Goal: Task Accomplishment & Management: Use online tool/utility

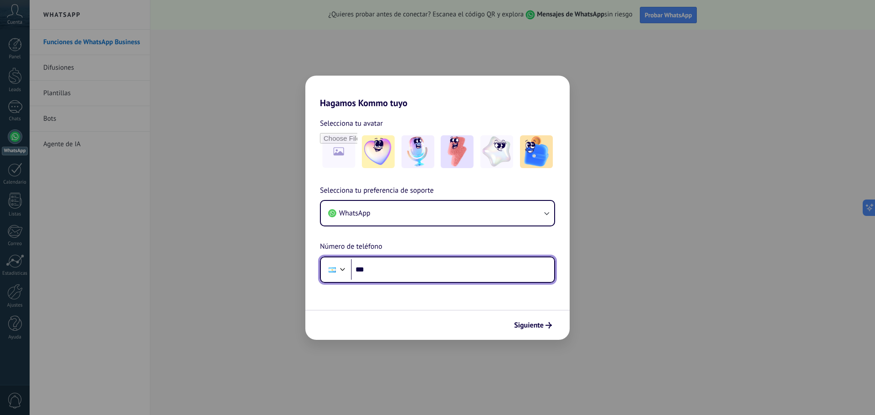
click at [394, 270] on input "***" at bounding box center [452, 269] width 203 height 21
click at [415, 269] on input "***" at bounding box center [452, 269] width 203 height 21
type input "**********"
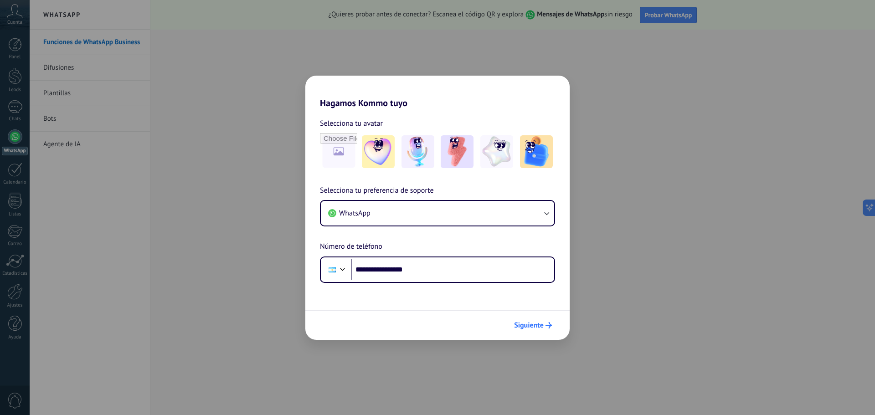
click at [527, 325] on span "Siguiente" at bounding box center [529, 325] width 30 height 6
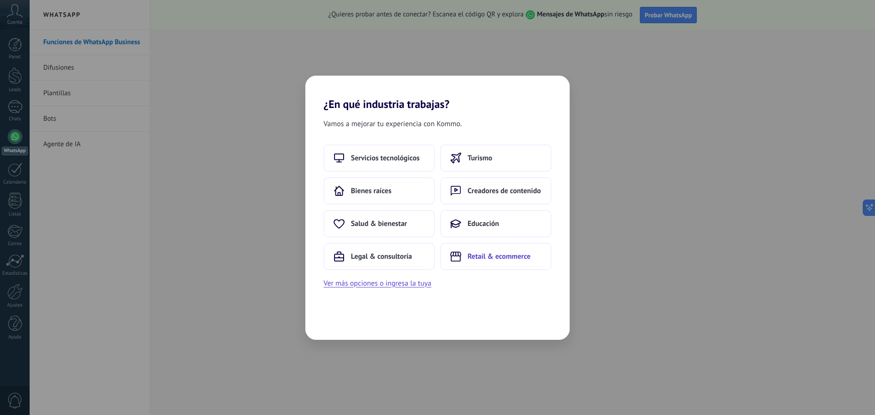
click at [483, 260] on span "Retail & ecommerce" at bounding box center [499, 256] width 63 height 9
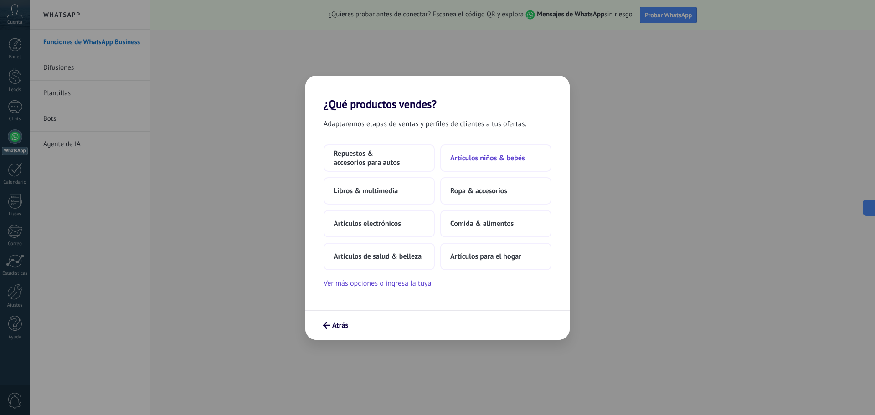
click at [492, 161] on span "Artículos niños & bebés" at bounding box center [487, 158] width 75 height 9
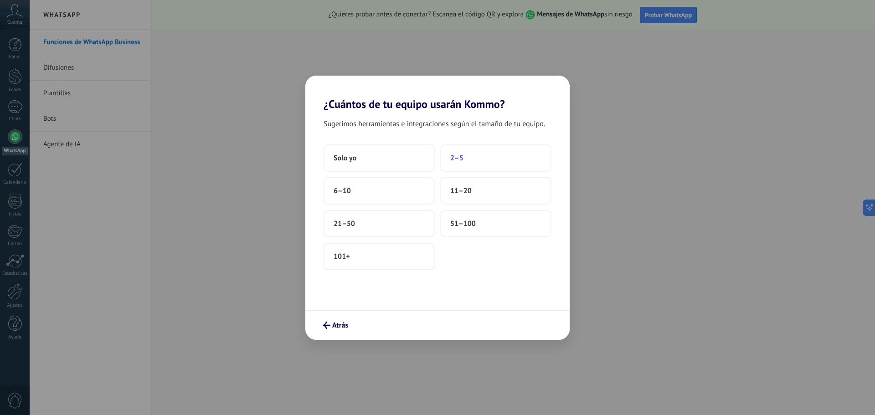
click at [469, 155] on button "2–5" at bounding box center [495, 157] width 111 height 27
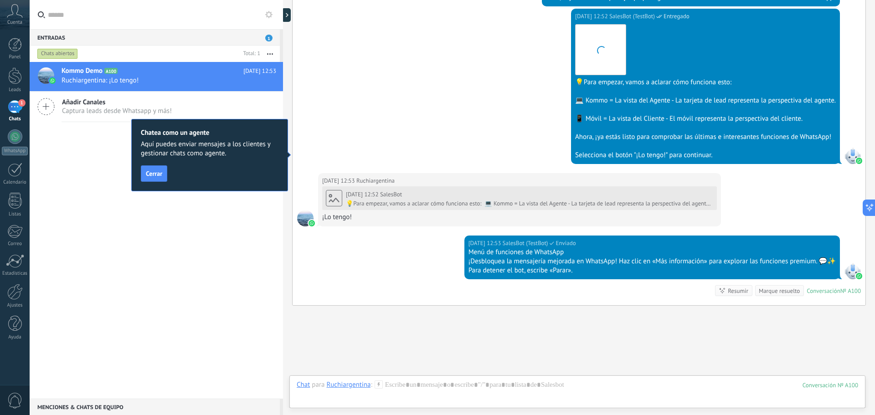
scroll to position [304, 0]
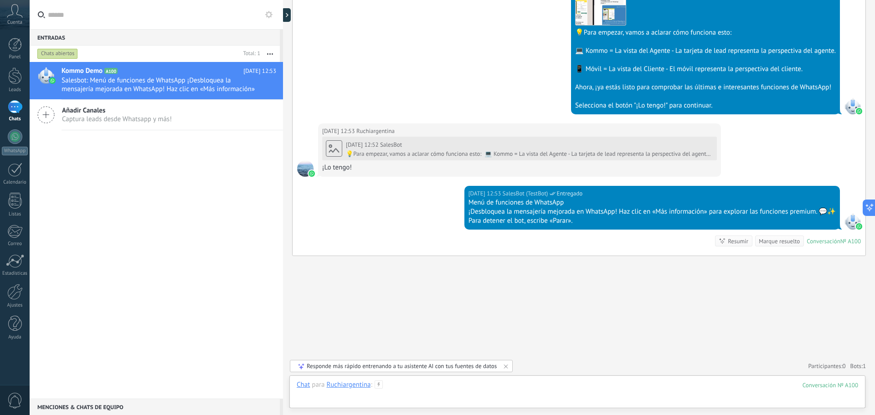
click at [446, 391] on div at bounding box center [578, 394] width 562 height 27
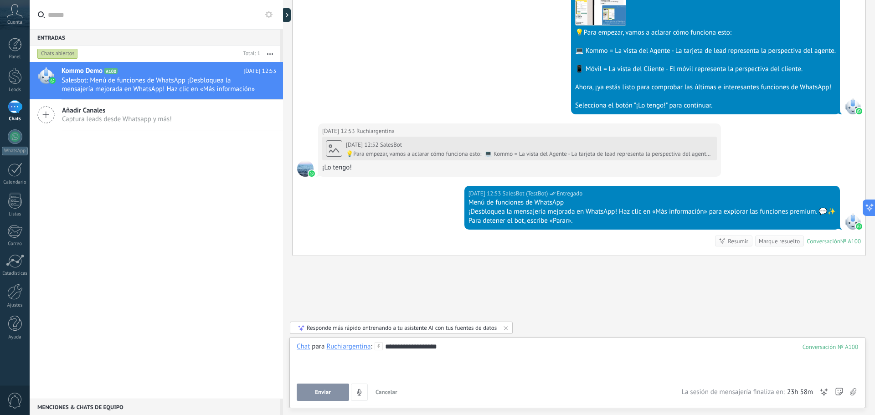
click at [319, 392] on span "Enviar" at bounding box center [323, 392] width 16 height 6
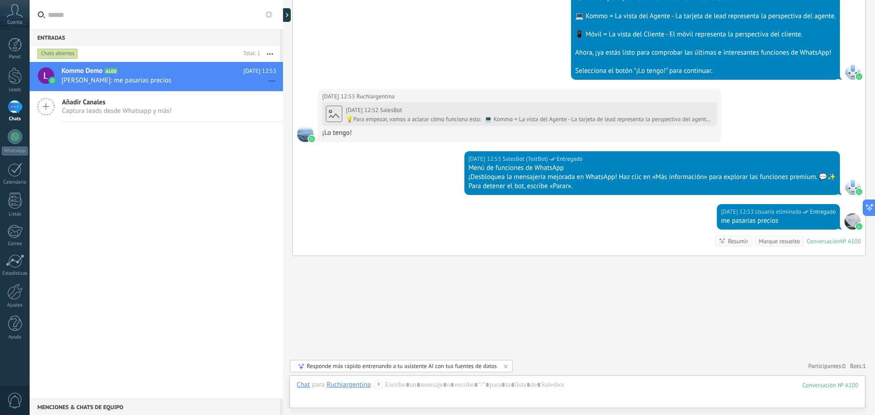
click at [10, 11] on icon at bounding box center [15, 11] width 16 height 14
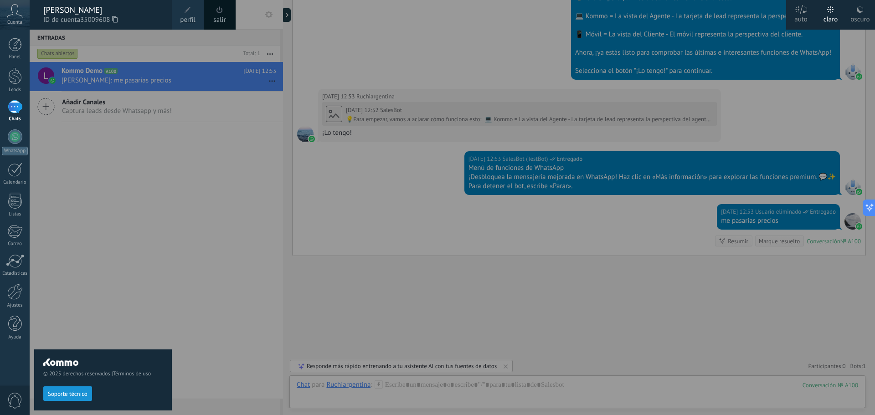
click at [161, 295] on div "© 2025 derechos reservados | Términos de uso Soporte técnico" at bounding box center [103, 223] width 138 height 386
click at [857, 11] on icon at bounding box center [859, 9] width 7 height 7
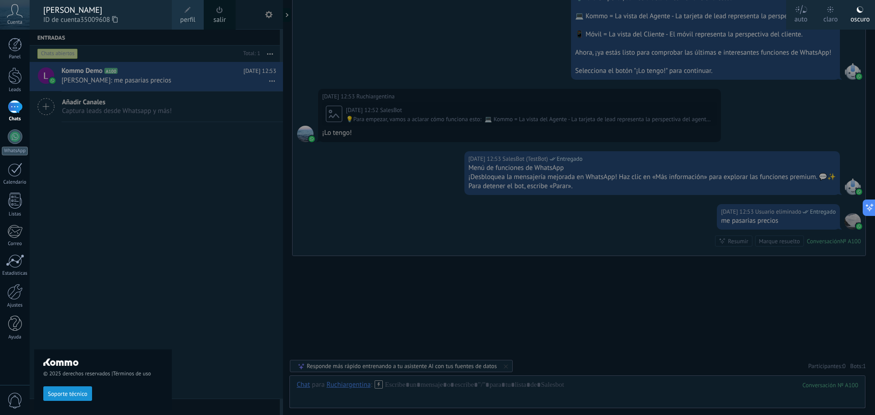
click at [837, 14] on div "claro" at bounding box center [831, 18] width 15 height 24
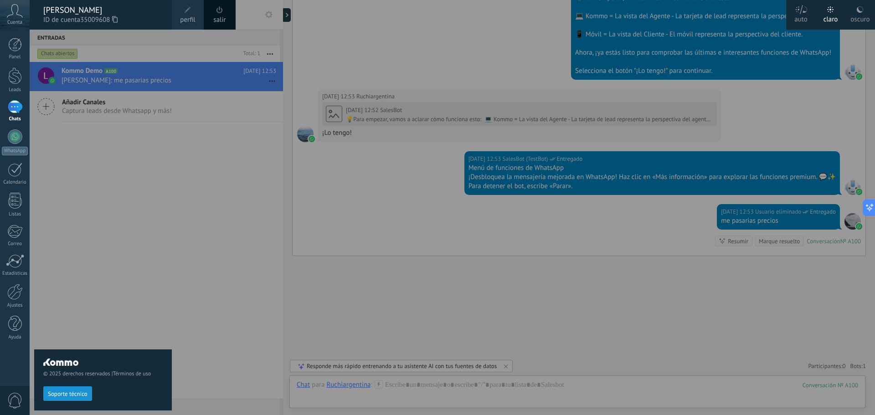
click at [439, 19] on div at bounding box center [467, 207] width 875 height 415
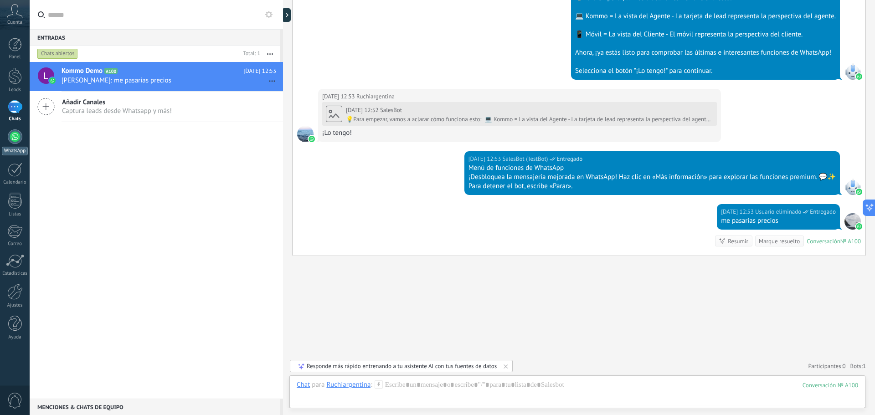
click at [14, 138] on div at bounding box center [15, 136] width 15 height 15
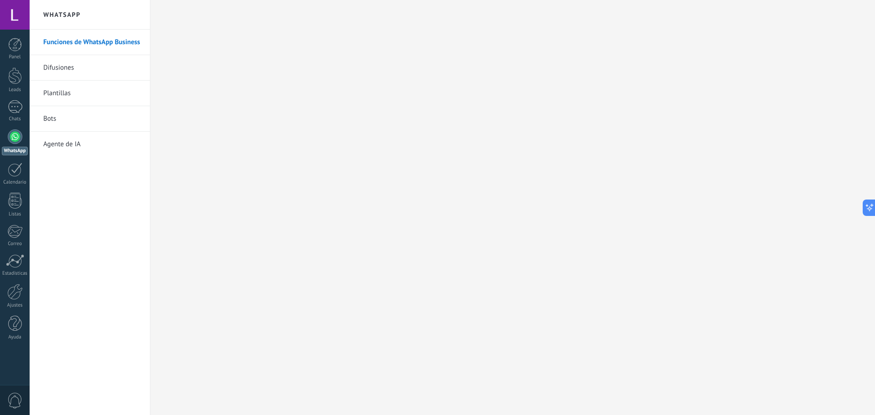
click at [77, 122] on link "Bots" at bounding box center [92, 119] width 98 height 26
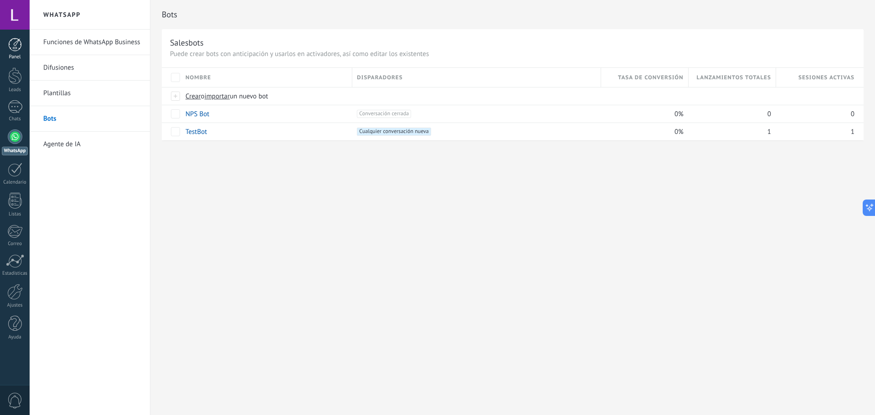
click at [23, 52] on link "Panel" at bounding box center [15, 49] width 30 height 22
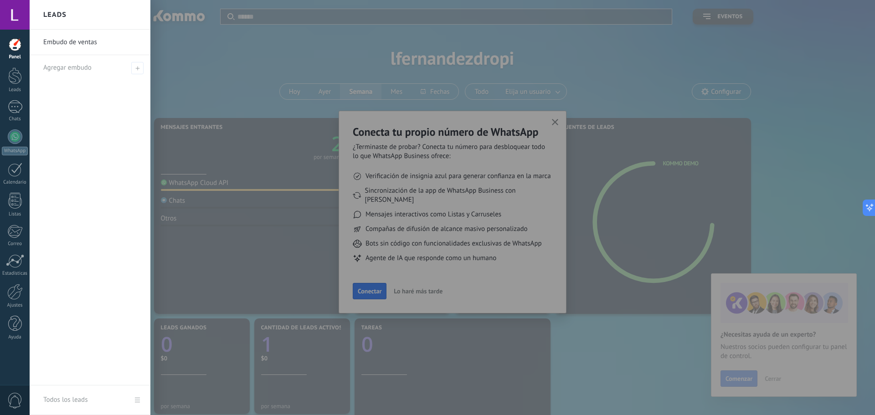
click at [815, 239] on div at bounding box center [467, 207] width 875 height 415
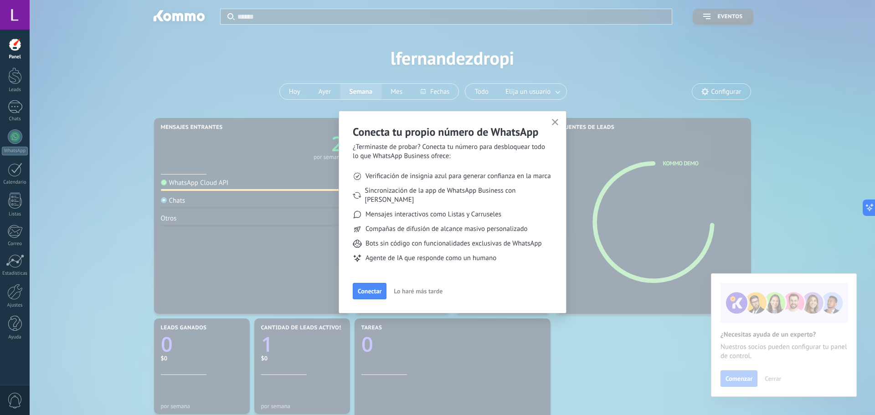
drag, startPoint x: 501, startPoint y: 252, endPoint x: 502, endPoint y: 263, distance: 11.0
click at [502, 263] on ul "Verificación de insignia azul para generar confianza en la marca Sincronización…" at bounding box center [453, 217] width 200 height 113
click at [435, 288] on span "Lo haré más tarde" at bounding box center [418, 291] width 49 height 6
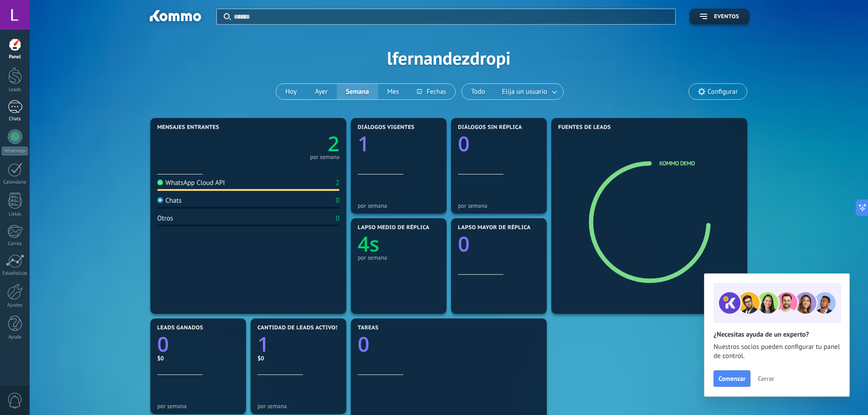
click at [14, 112] on div at bounding box center [15, 106] width 15 height 13
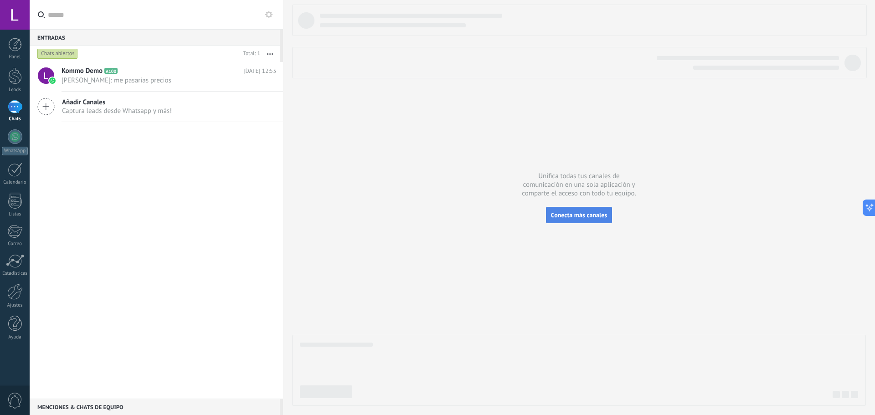
click at [575, 211] on button "Conecta más canales" at bounding box center [579, 215] width 66 height 16
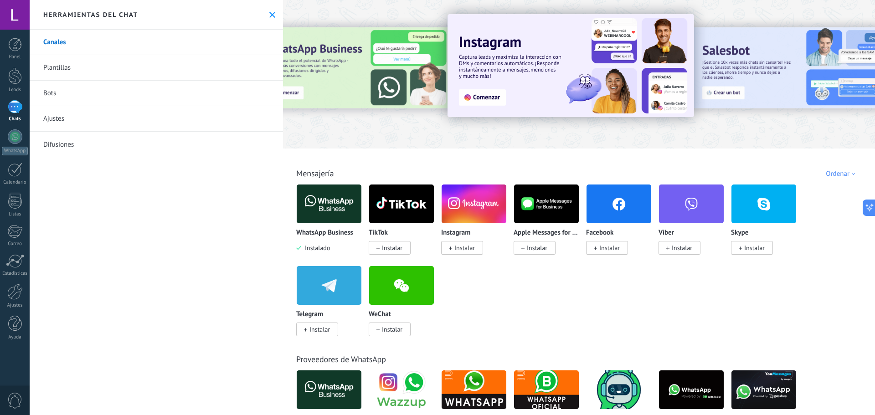
click at [463, 245] on span "Instalar" at bounding box center [464, 248] width 21 height 8
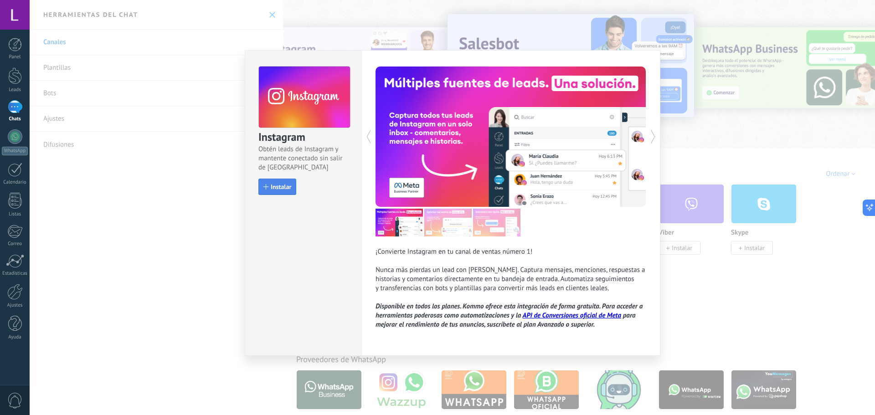
click at [278, 186] on span "Instalar" at bounding box center [281, 187] width 21 height 6
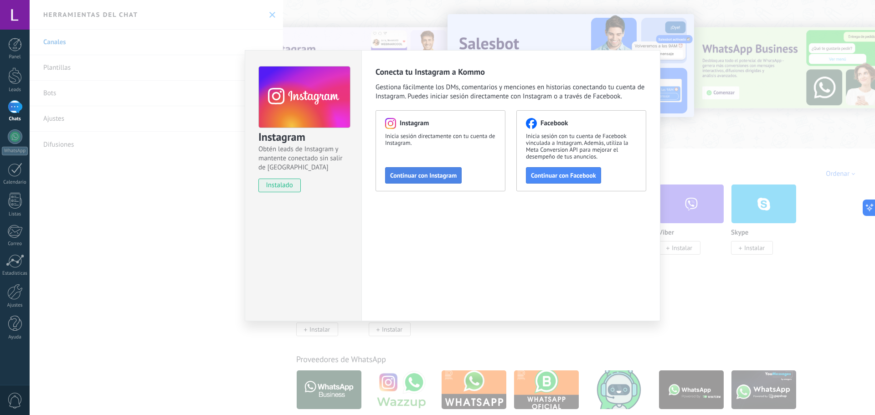
click at [417, 179] on span "Continuar con Instagram" at bounding box center [423, 175] width 67 height 6
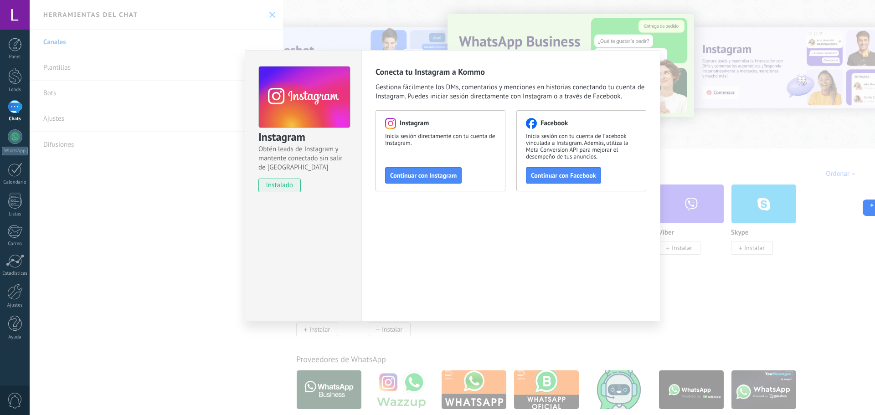
click at [797, 128] on div "Instagram Obtén leads de Instagram y mantente conectado sin salir de Kommo inst…" at bounding box center [452, 207] width 845 height 415
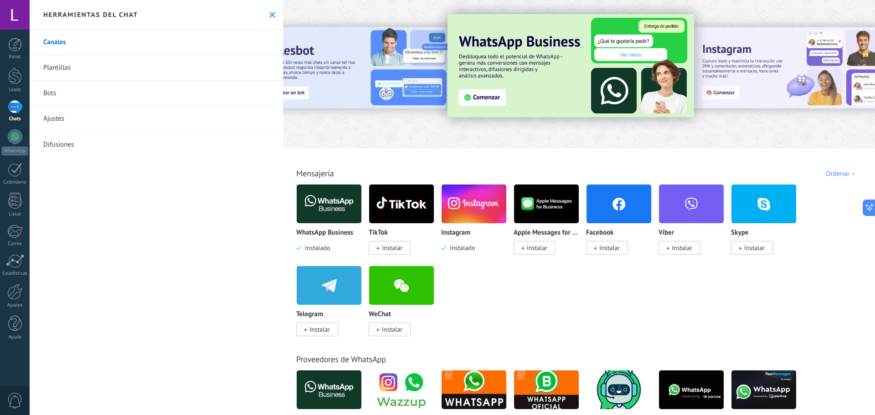
click at [82, 98] on link "Bots" at bounding box center [156, 94] width 253 height 26
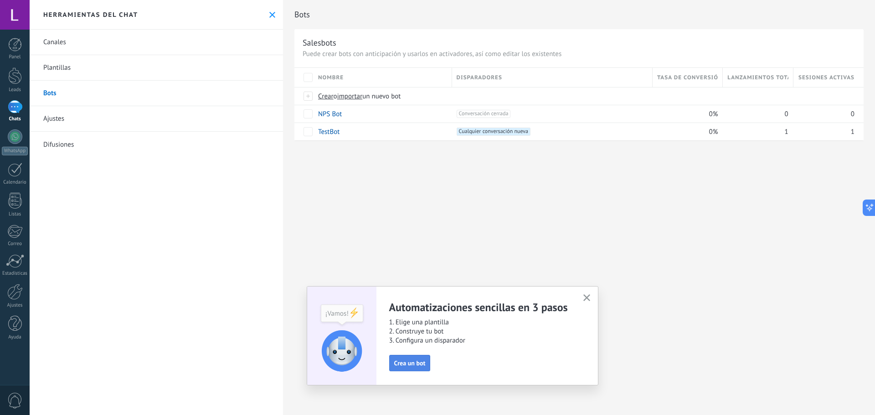
click at [415, 363] on span "Crea un bot" at bounding box center [409, 363] width 31 height 6
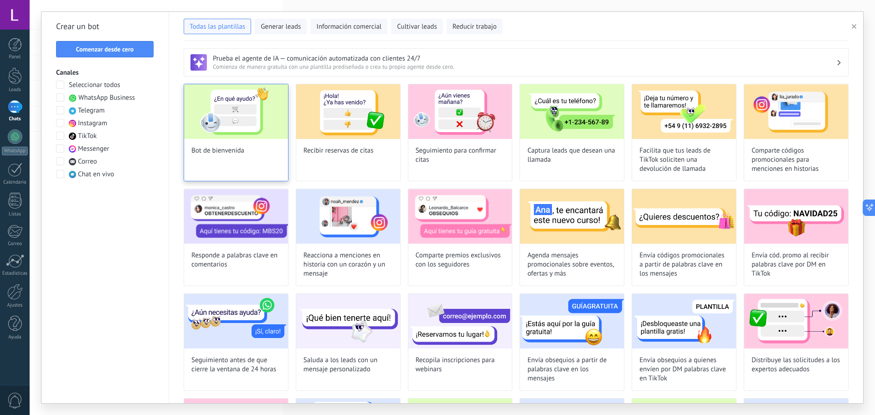
click at [256, 138] on img at bounding box center [236, 111] width 104 height 55
type input "**********"
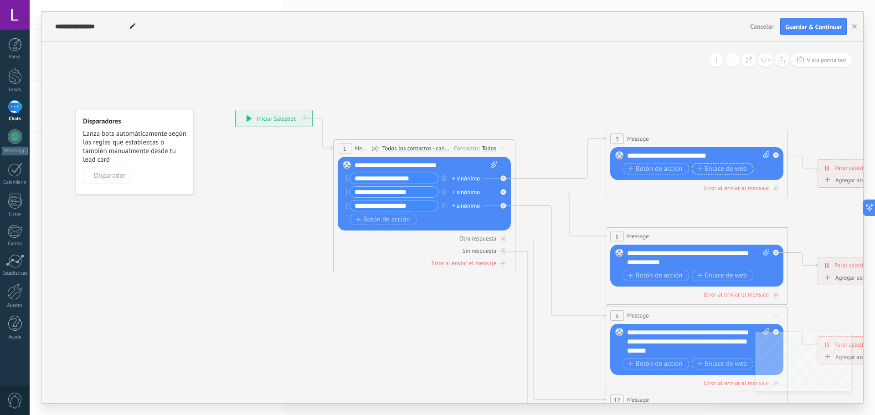
click at [707, 169] on span "Enlace de web" at bounding box center [722, 168] width 50 height 7
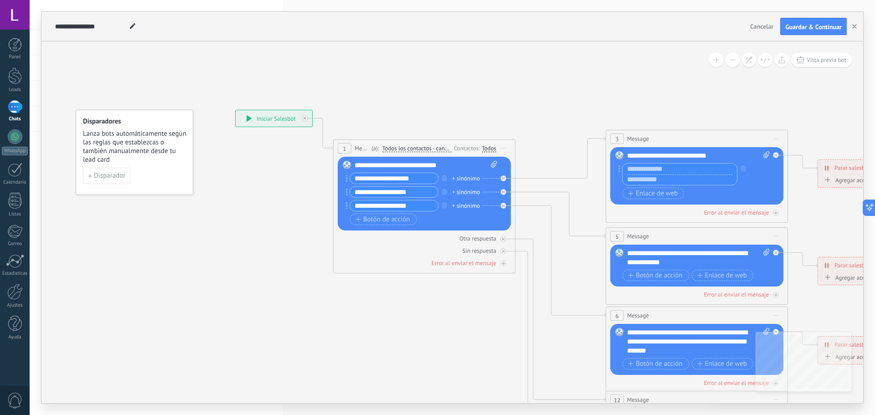
click at [694, 177] on input "text" at bounding box center [680, 180] width 114 height 11
type input "**********"
click at [711, 188] on div "Botón de acción Enlace de web" at bounding box center [696, 193] width 147 height 11
